Goal: Browse casually

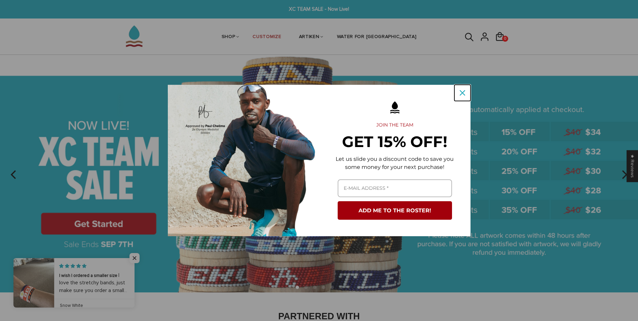
click at [463, 92] on icon "close icon" at bounding box center [462, 92] width 5 height 5
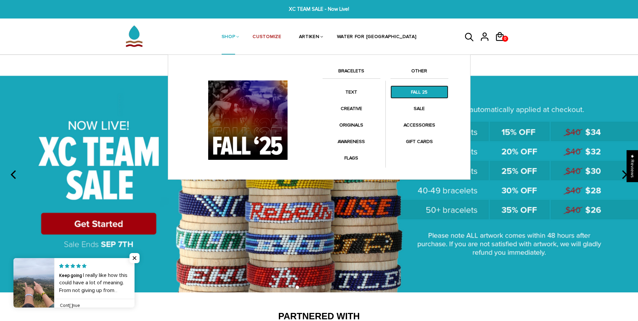
click at [414, 91] on link "FALL 25" at bounding box center [420, 91] width 58 height 13
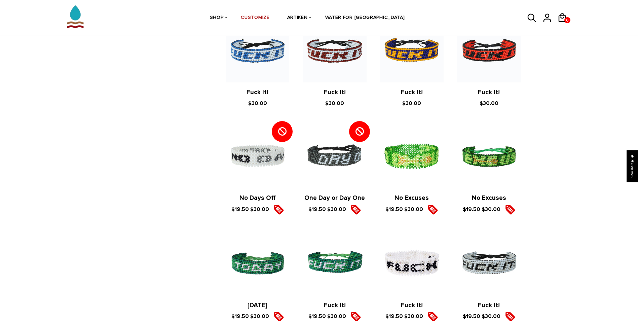
scroll to position [684, 0]
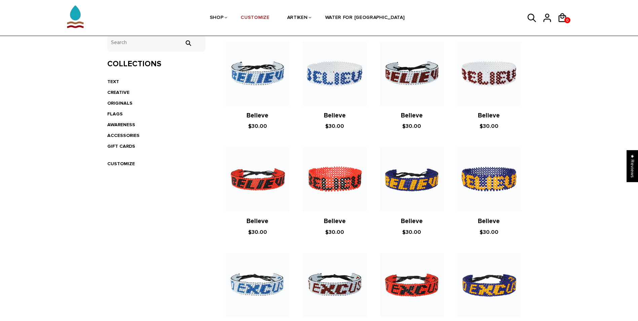
scroll to position [145, 0]
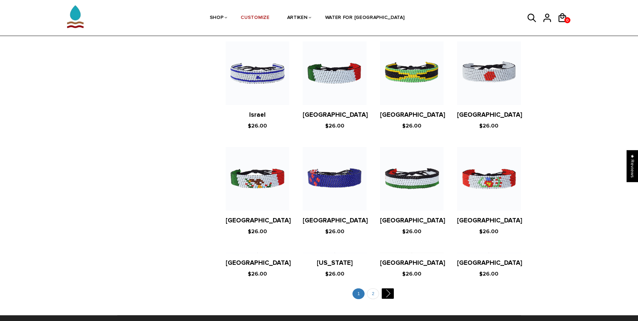
scroll to position [1119, 0]
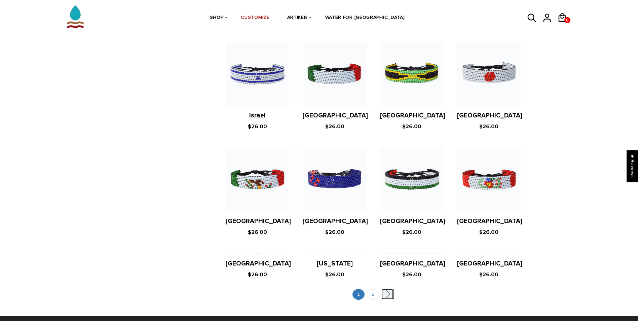
click at [385, 289] on link "" at bounding box center [388, 294] width 12 height 10
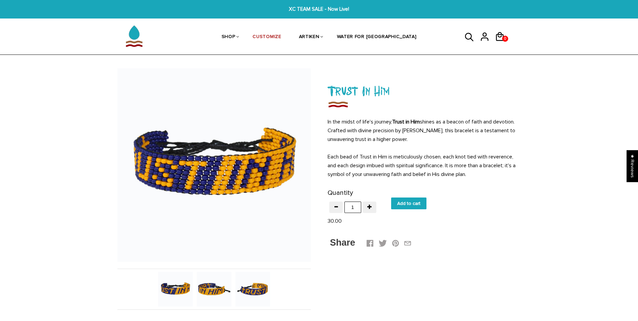
click at [216, 290] on img at bounding box center [214, 289] width 35 height 35
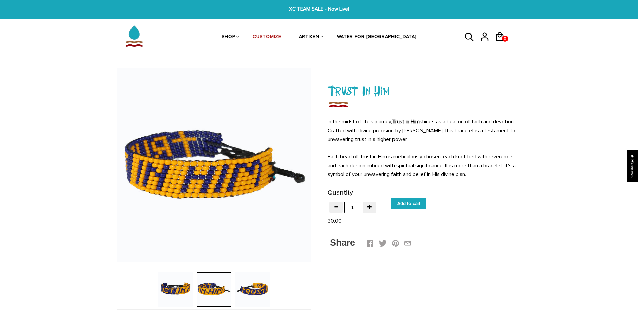
click at [255, 292] on img at bounding box center [253, 289] width 35 height 35
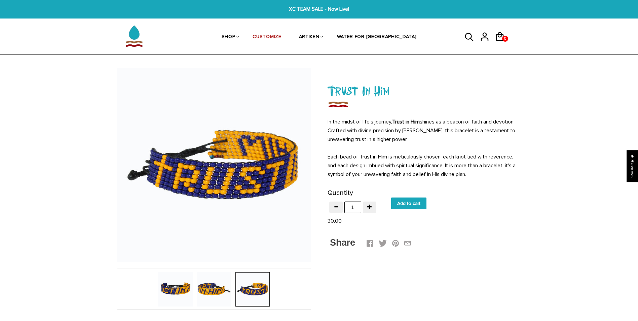
click at [172, 291] on img at bounding box center [175, 289] width 35 height 35
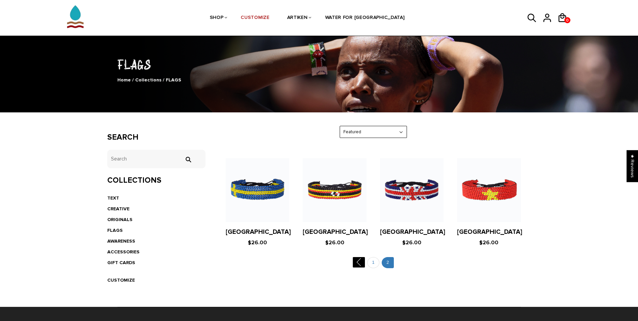
scroll to position [29, 0]
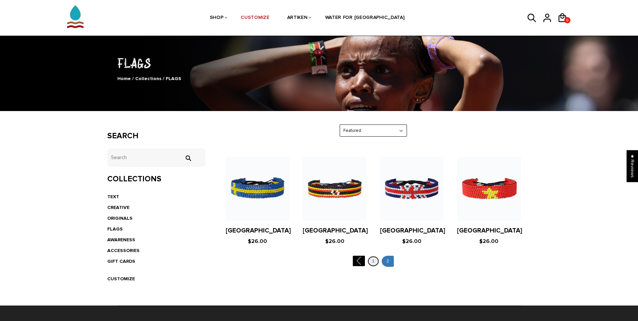
click at [370, 261] on link "1" at bounding box center [373, 261] width 12 height 11
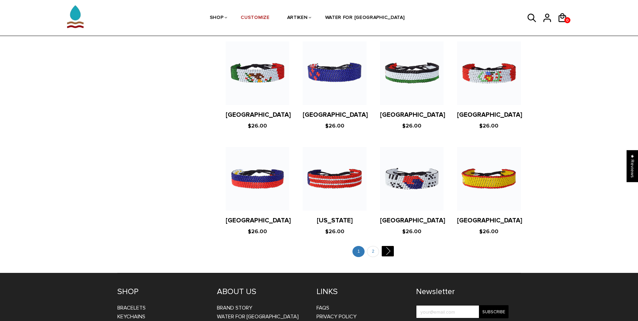
scroll to position [1225, 0]
click at [375, 246] on link "2" at bounding box center [373, 251] width 12 height 11
